Goal: Use online tool/utility: Utilize a website feature to perform a specific function

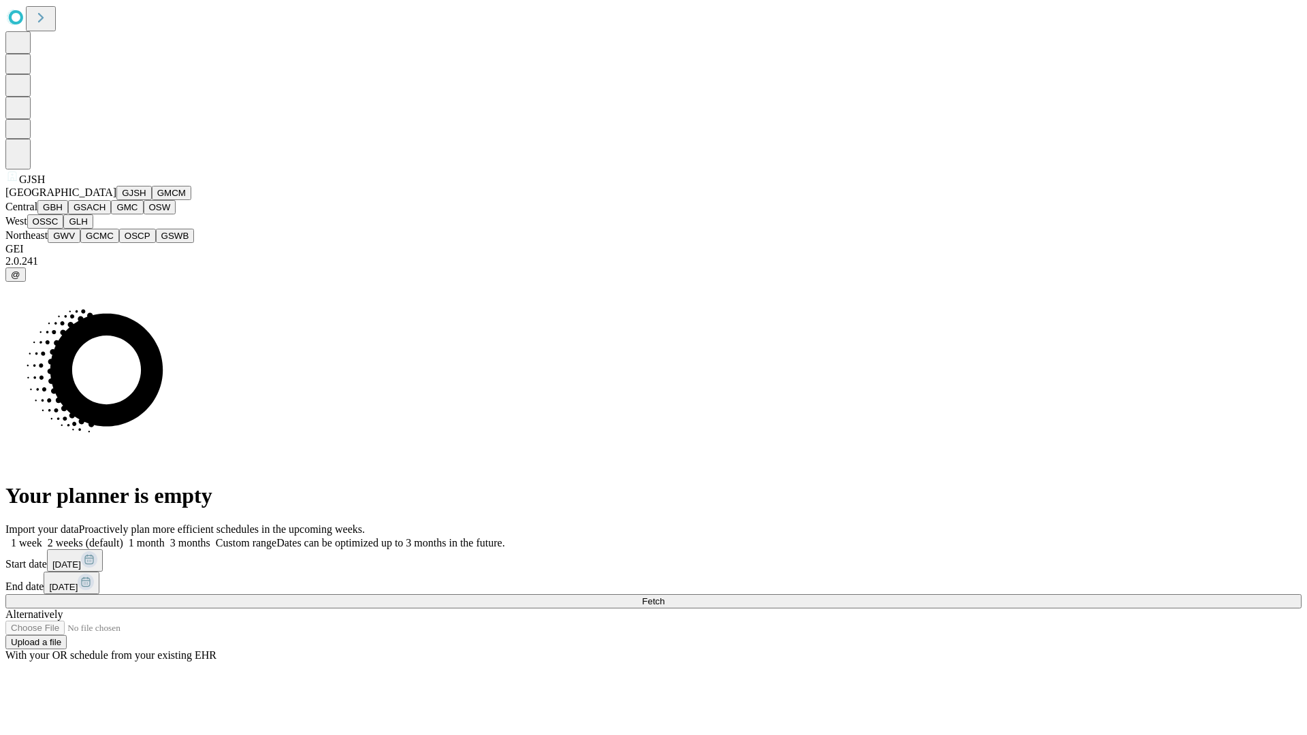
click at [116, 200] on button "GJSH" at bounding box center [133, 193] width 35 height 14
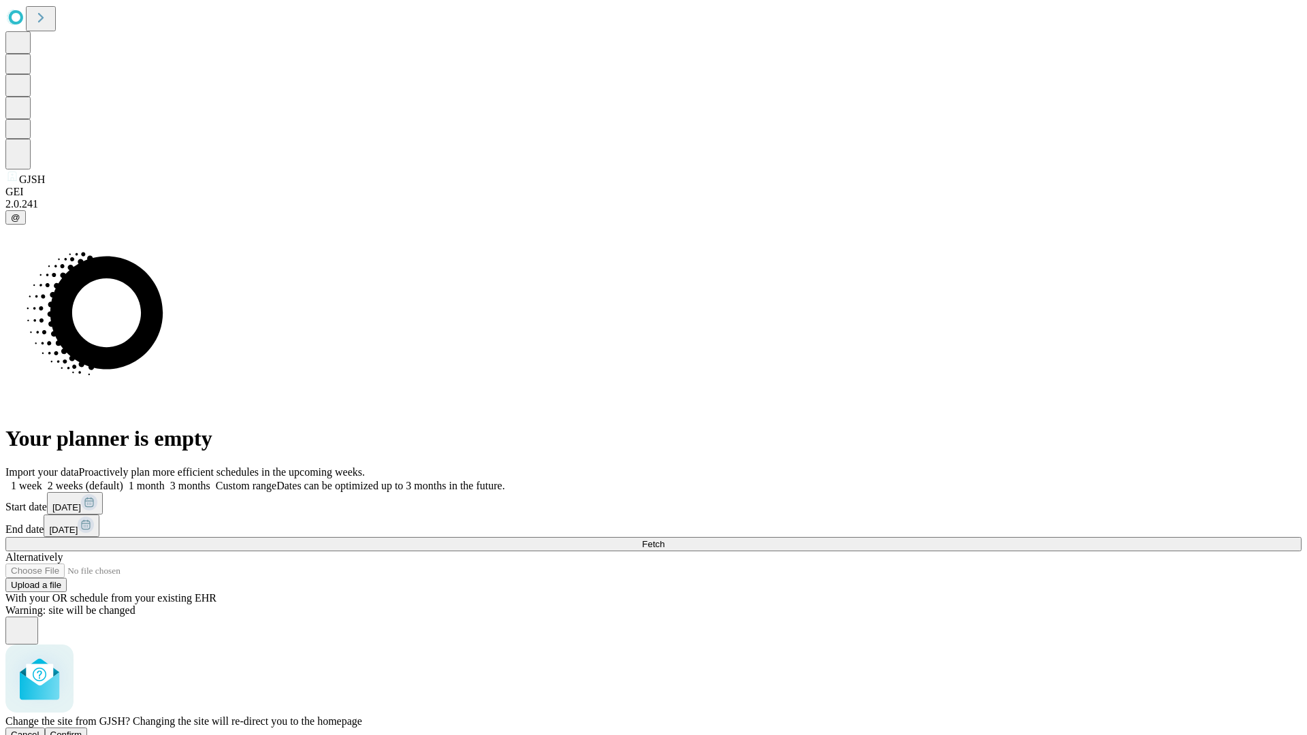
click at [82, 730] on span "Confirm" at bounding box center [66, 735] width 32 height 10
click at [42, 480] on label "1 week" at bounding box center [23, 486] width 37 height 12
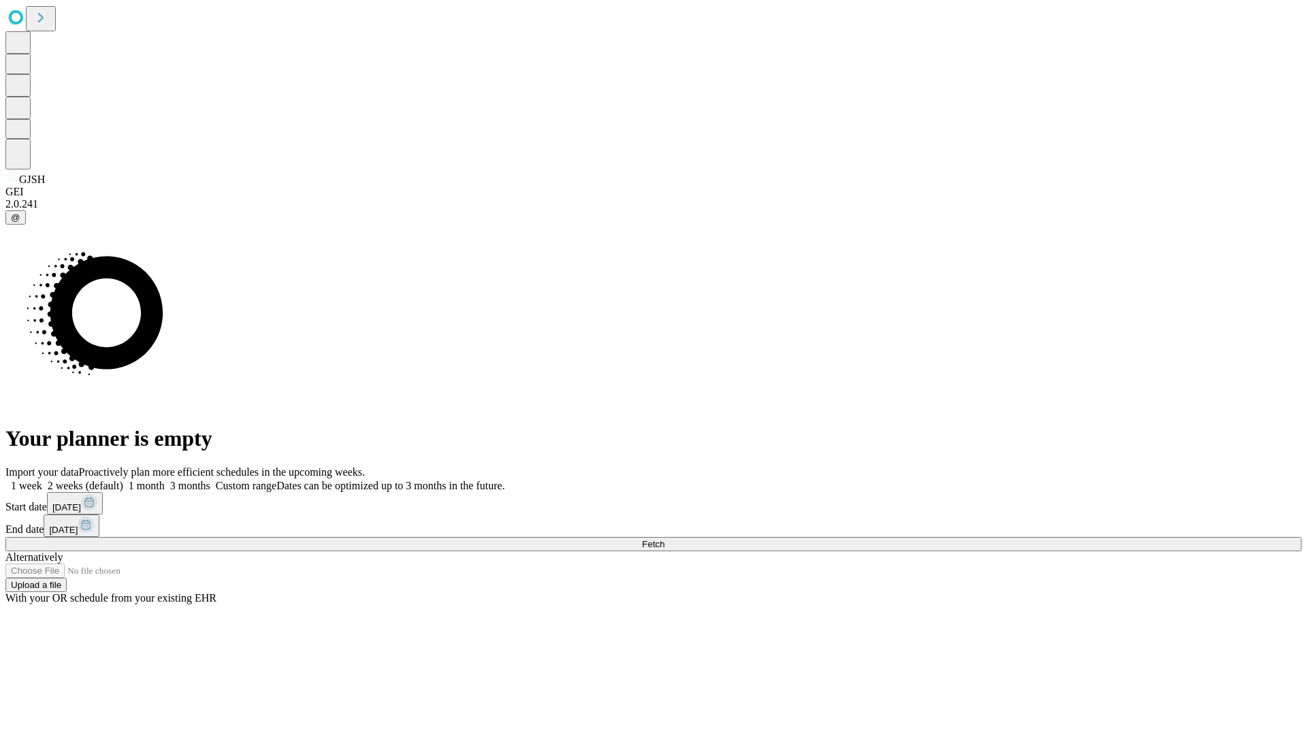
click at [665, 539] on span "Fetch" at bounding box center [653, 544] width 22 height 10
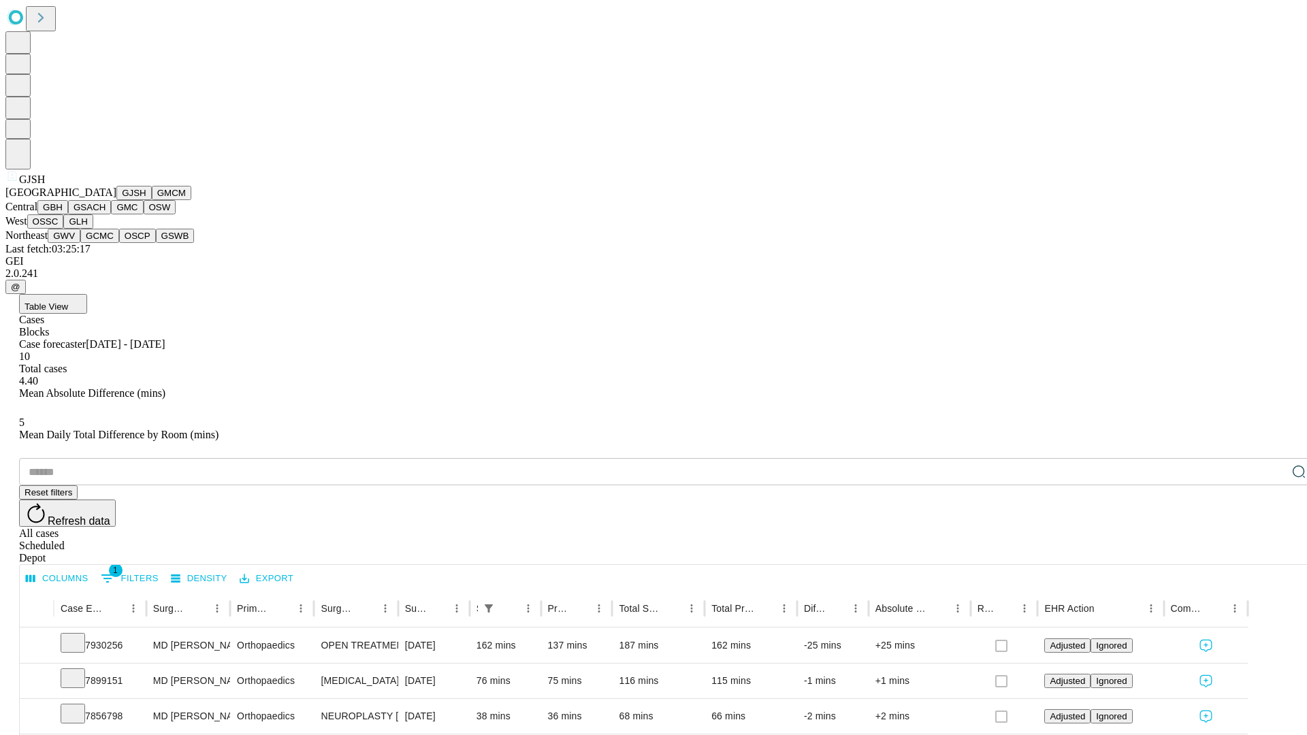
click at [152, 200] on button "GMCM" at bounding box center [171, 193] width 39 height 14
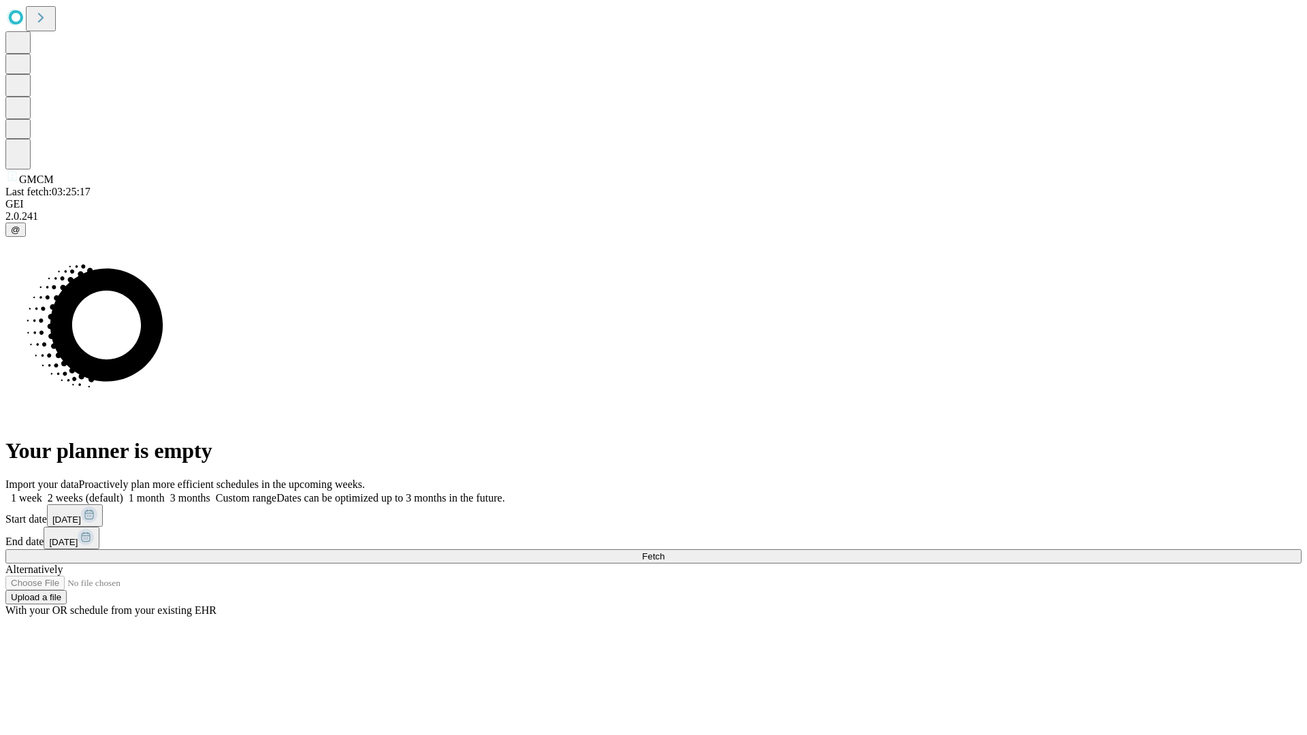
click at [42, 492] on label "1 week" at bounding box center [23, 498] width 37 height 12
click at [665, 552] on span "Fetch" at bounding box center [653, 557] width 22 height 10
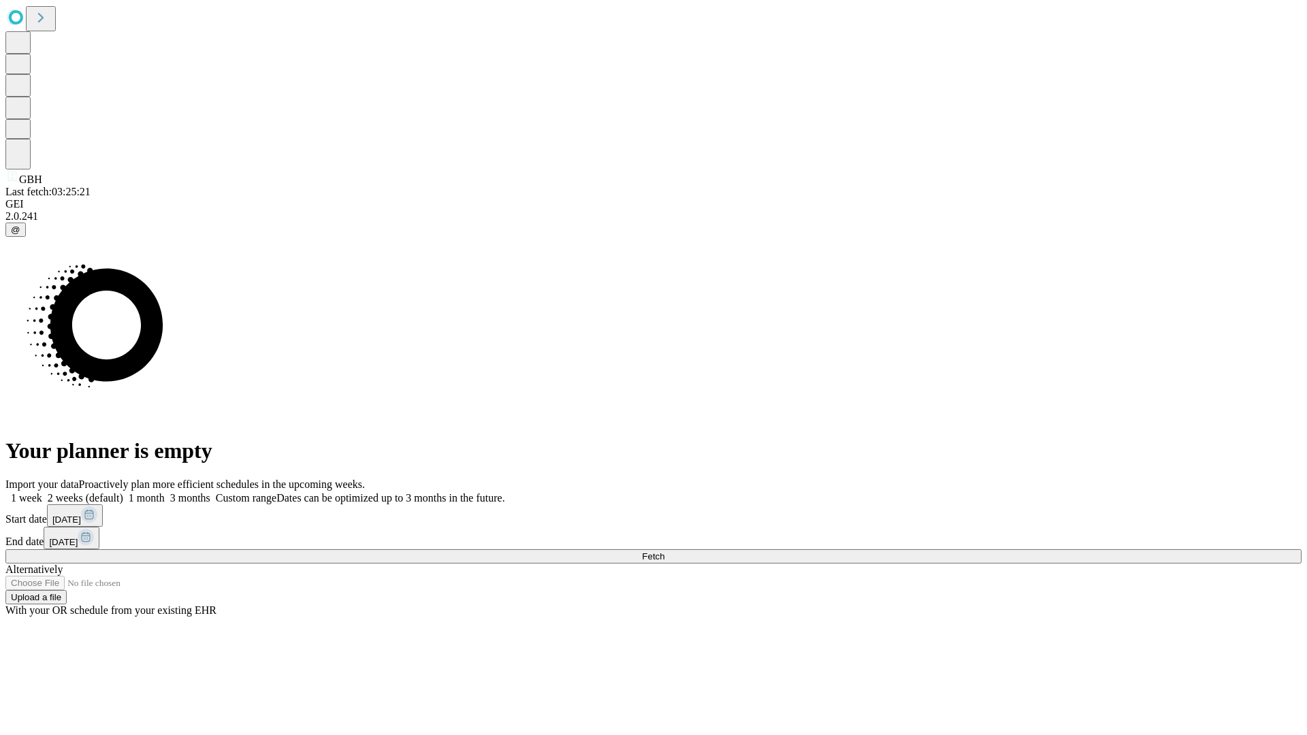
click at [665, 552] on span "Fetch" at bounding box center [653, 557] width 22 height 10
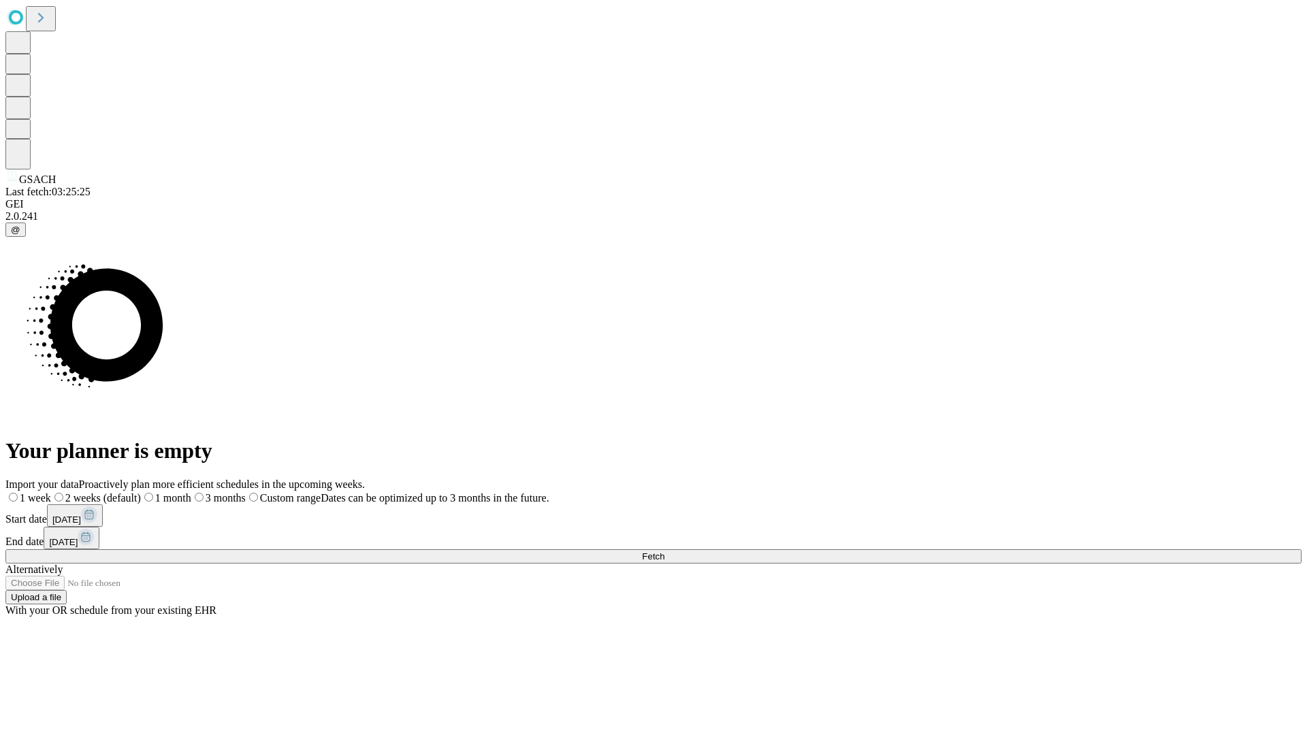
click at [51, 492] on label "1 week" at bounding box center [28, 498] width 46 height 12
click at [665, 552] on span "Fetch" at bounding box center [653, 557] width 22 height 10
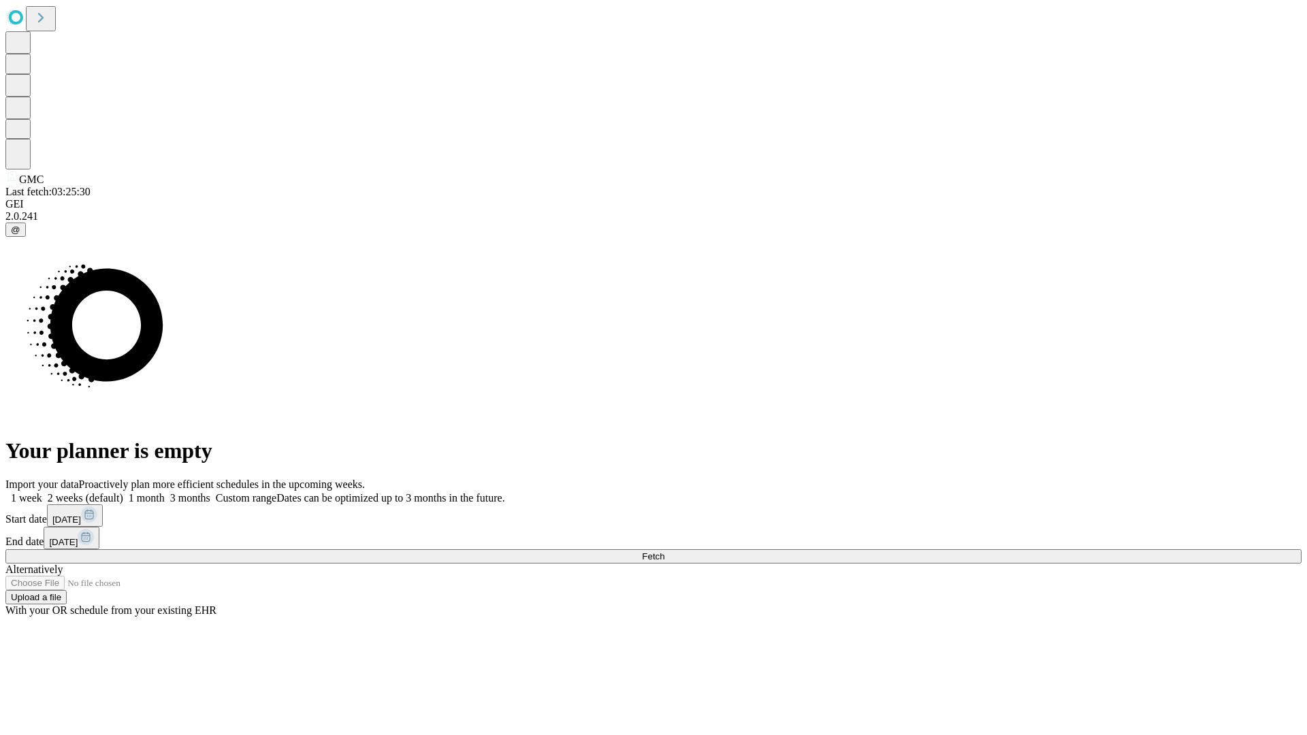
click at [42, 492] on label "1 week" at bounding box center [23, 498] width 37 height 12
click at [665, 552] on span "Fetch" at bounding box center [653, 557] width 22 height 10
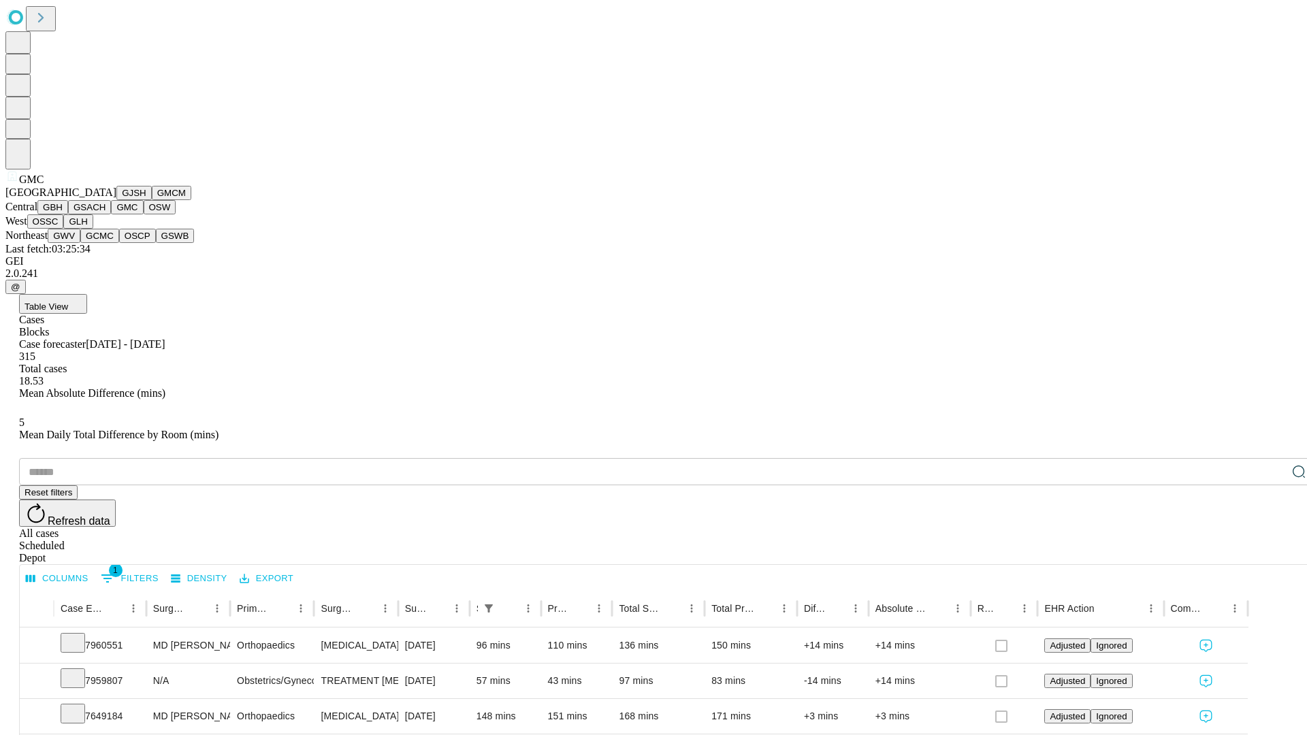
click at [144, 214] on button "OSW" at bounding box center [160, 207] width 33 height 14
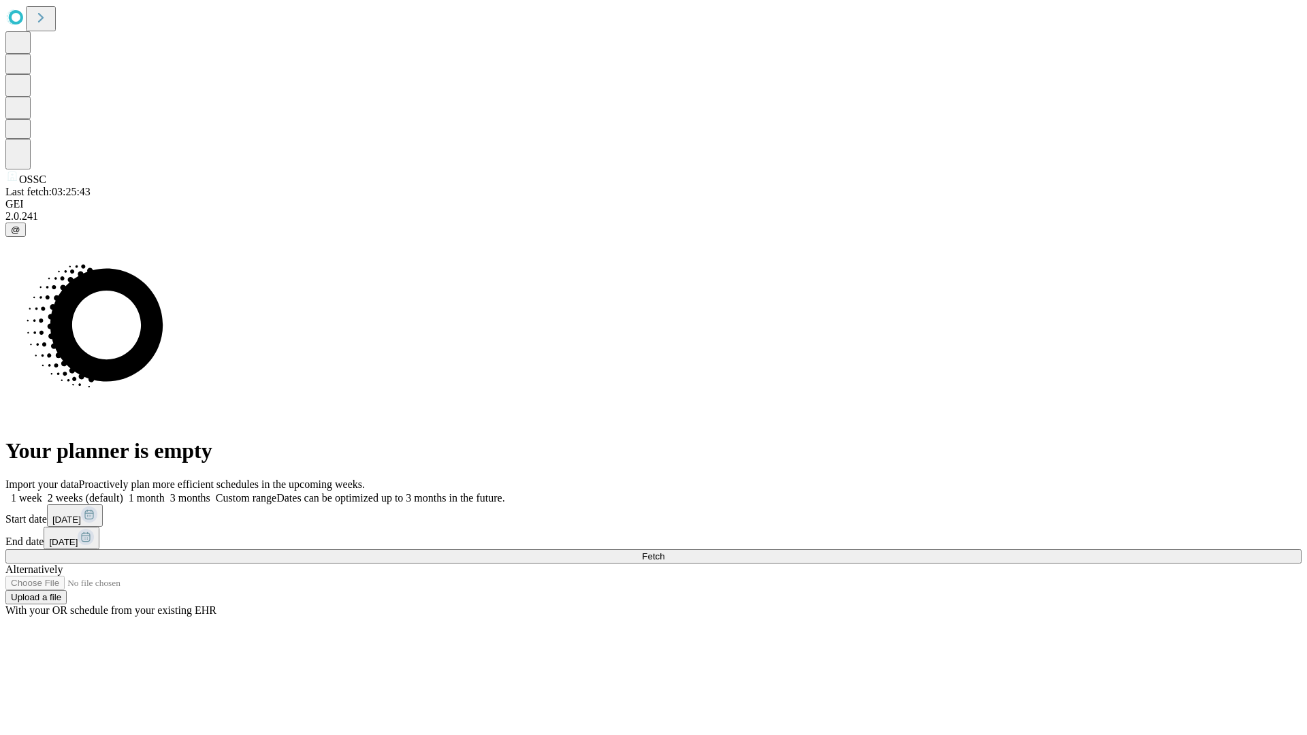
click at [42, 492] on label "1 week" at bounding box center [23, 498] width 37 height 12
click at [665, 552] on span "Fetch" at bounding box center [653, 557] width 22 height 10
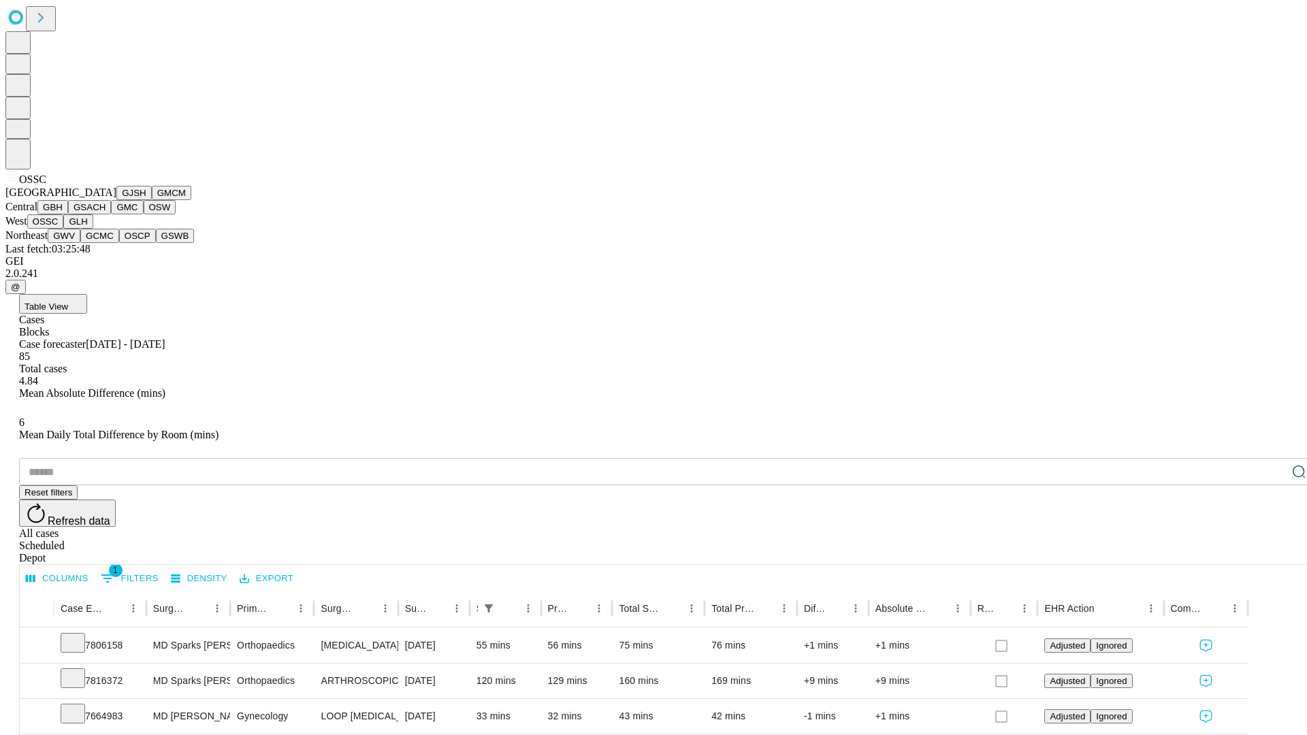
click at [93, 229] on button "GLH" at bounding box center [77, 221] width 29 height 14
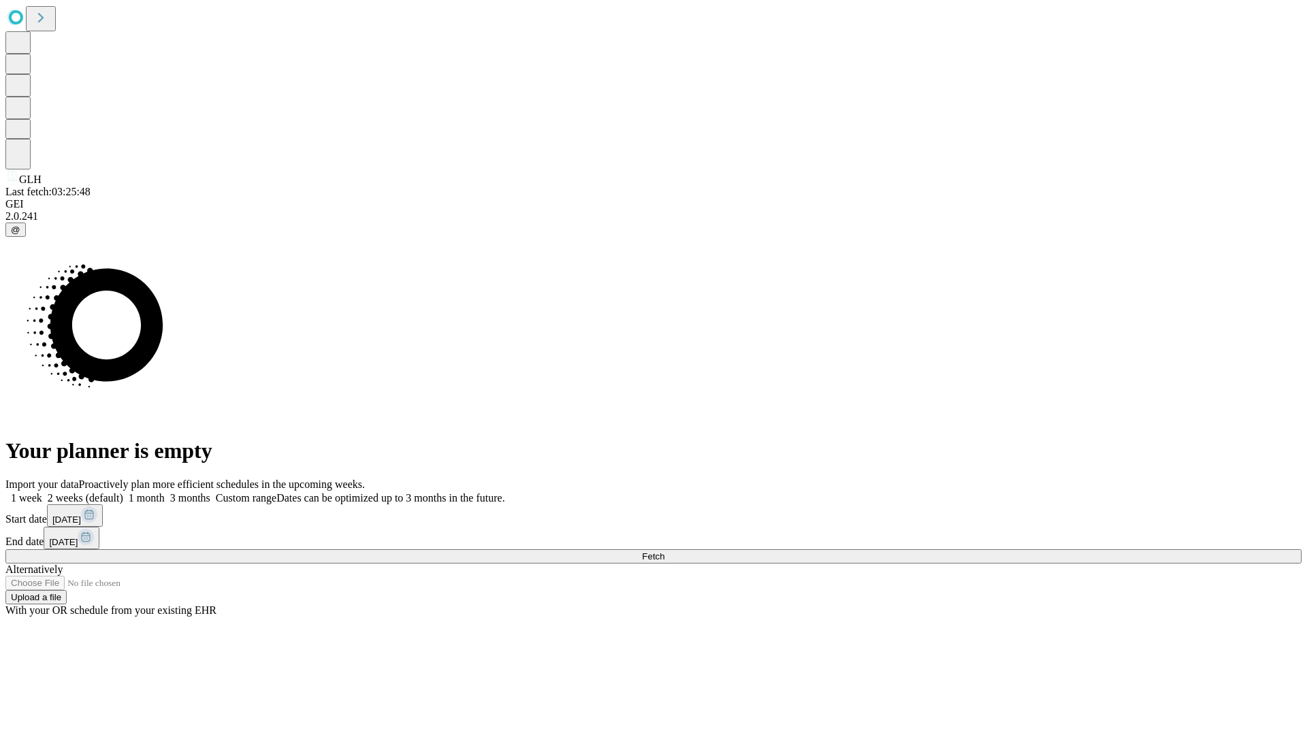
click at [42, 492] on label "1 week" at bounding box center [23, 498] width 37 height 12
click at [665, 552] on span "Fetch" at bounding box center [653, 557] width 22 height 10
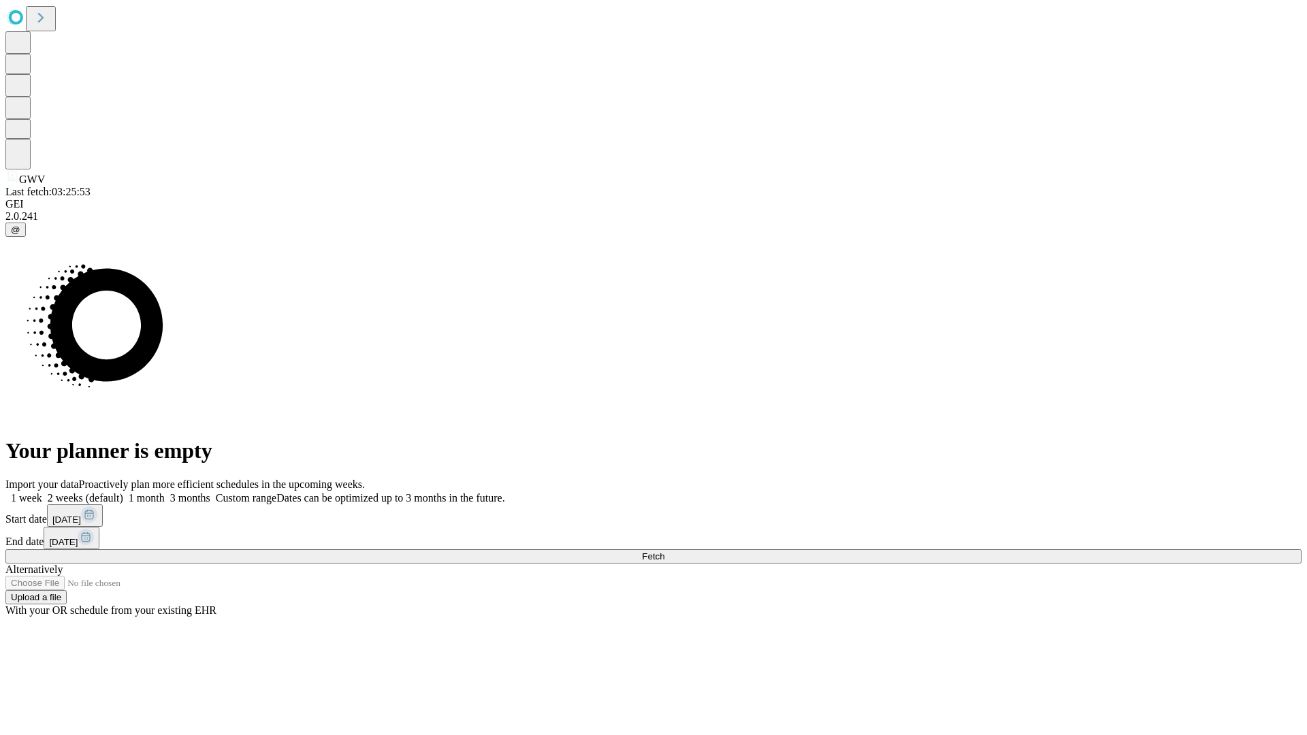
click at [665, 552] on span "Fetch" at bounding box center [653, 557] width 22 height 10
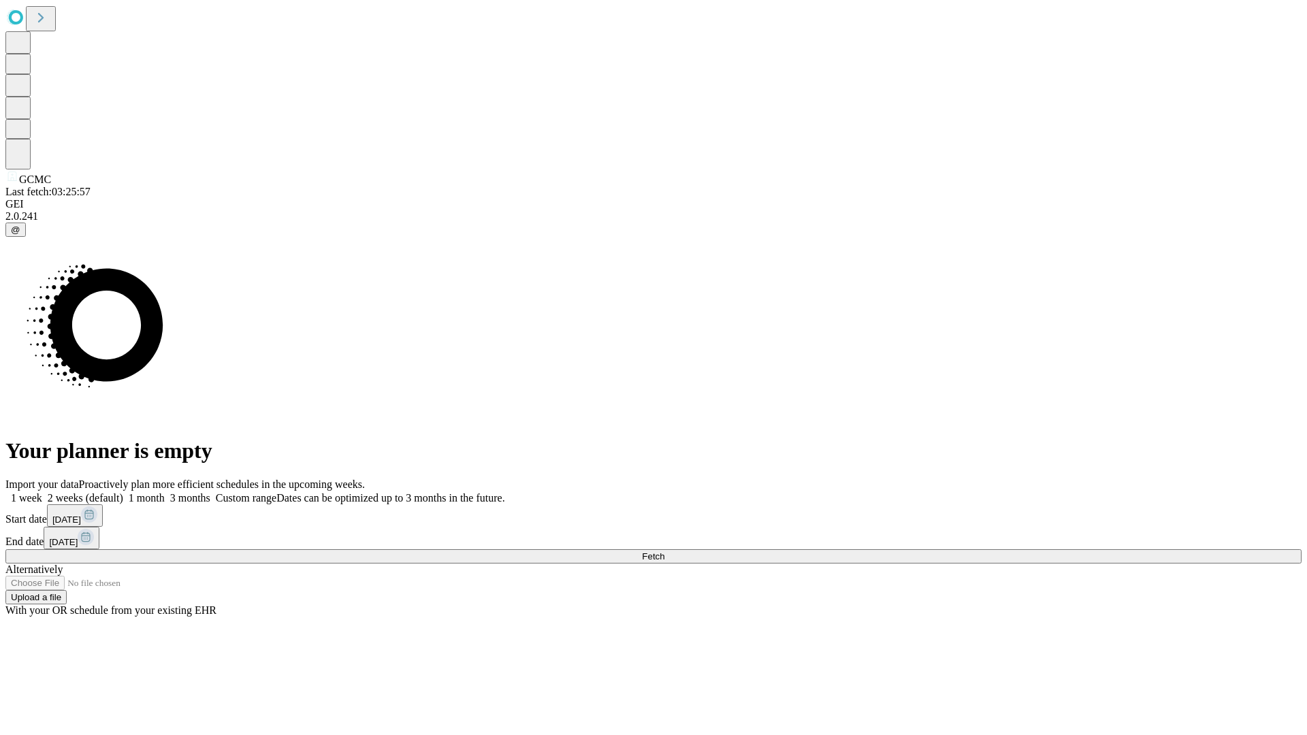
click at [42, 492] on label "1 week" at bounding box center [23, 498] width 37 height 12
click at [665, 552] on span "Fetch" at bounding box center [653, 557] width 22 height 10
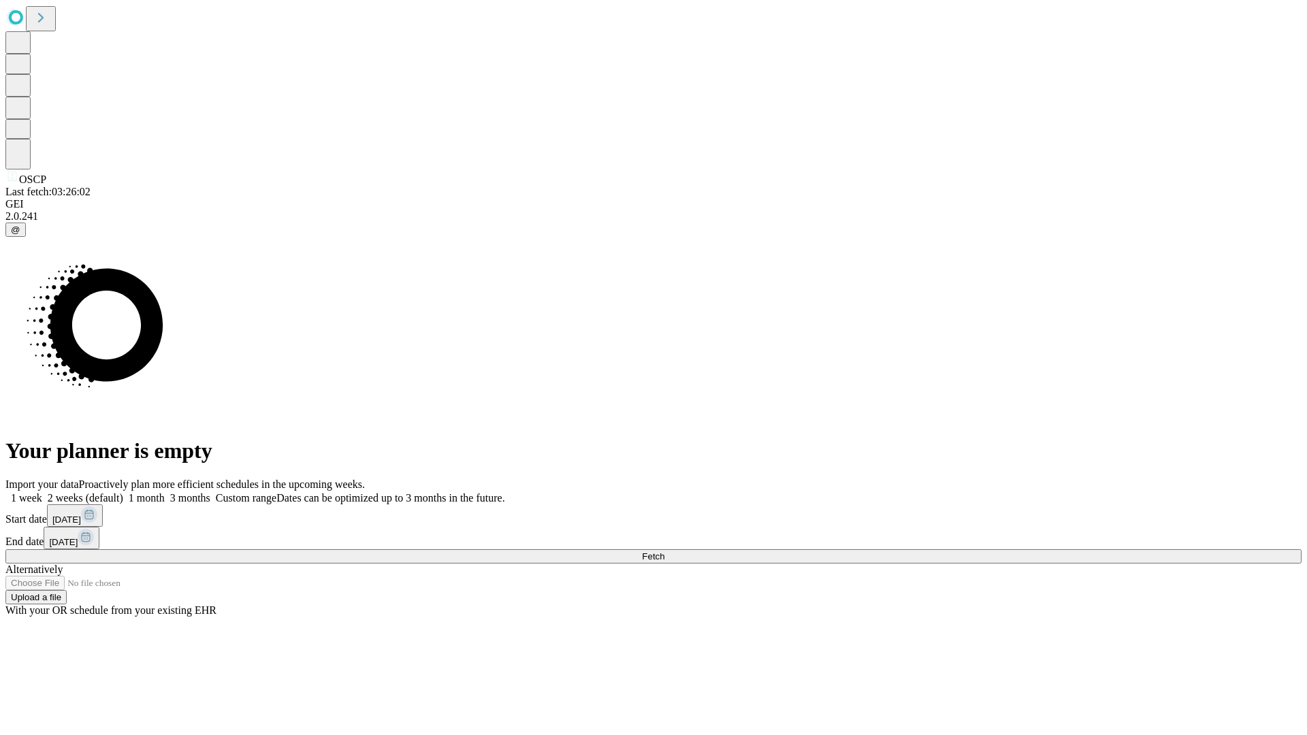
click at [42, 492] on label "1 week" at bounding box center [23, 498] width 37 height 12
click at [665, 552] on span "Fetch" at bounding box center [653, 557] width 22 height 10
